Goal: Task Accomplishment & Management: Manage account settings

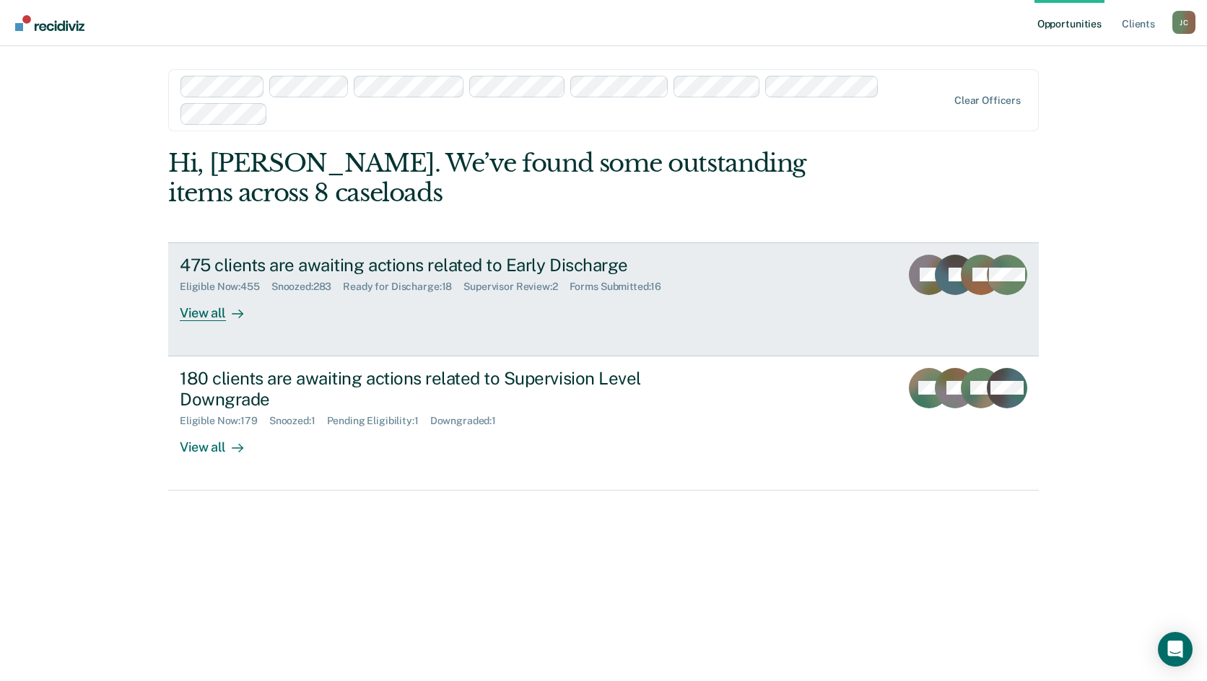
click at [298, 273] on div "475 clients are awaiting actions related to Early Discharge" at bounding box center [433, 265] width 507 height 21
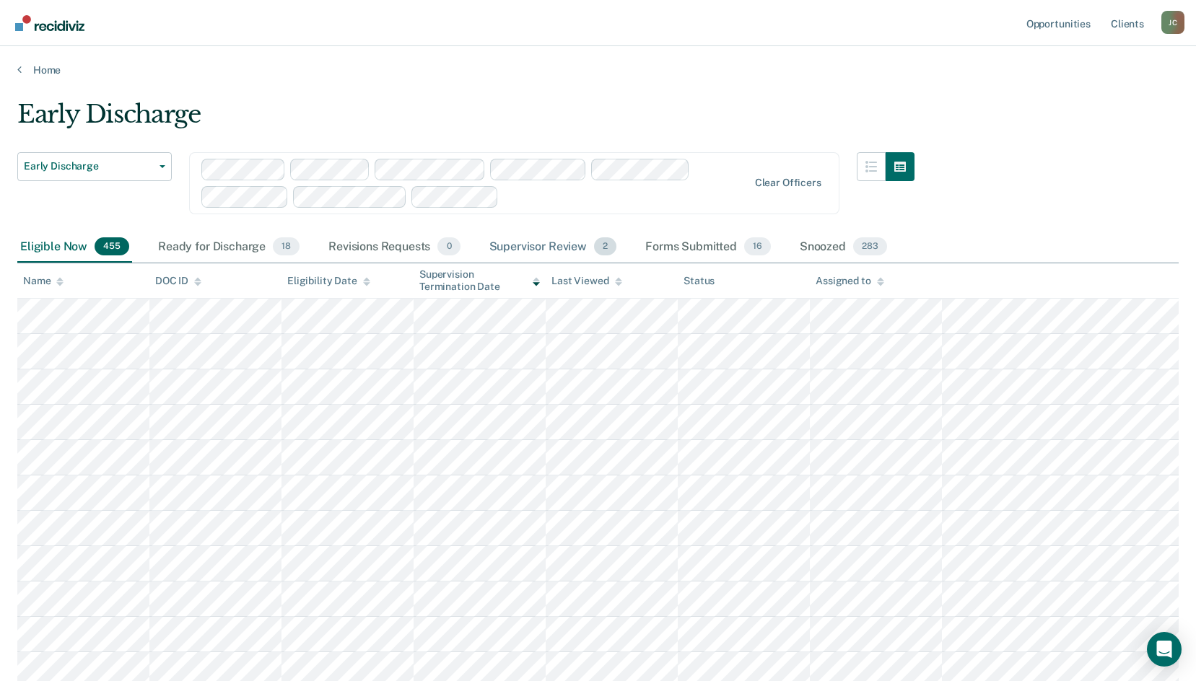
click at [509, 241] on div "Supervisor Review 2" at bounding box center [552, 248] width 133 height 32
